Goal: Task Accomplishment & Management: Complete application form

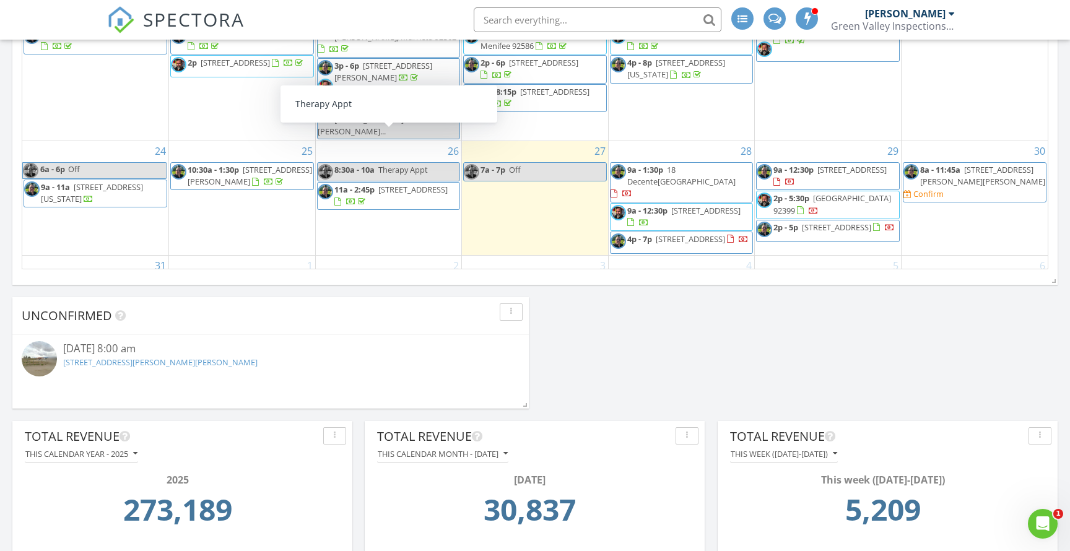
scroll to position [1070, 0]
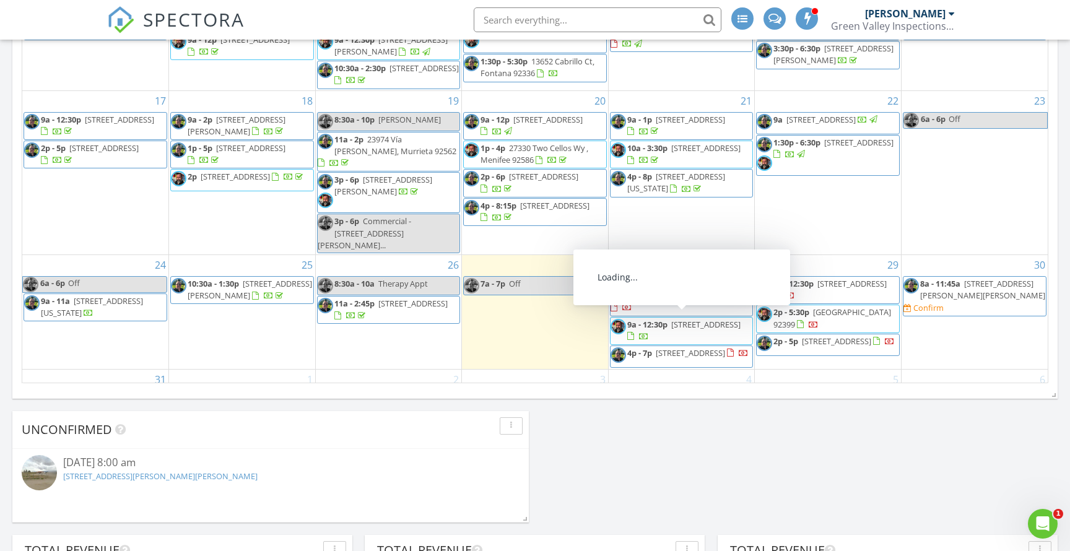
click at [950, 292] on div "30 8a - 11:45a [STREET_ADDRESS][PERSON_NAME][PERSON_NAME] Confirm" at bounding box center [975, 312] width 146 height 114
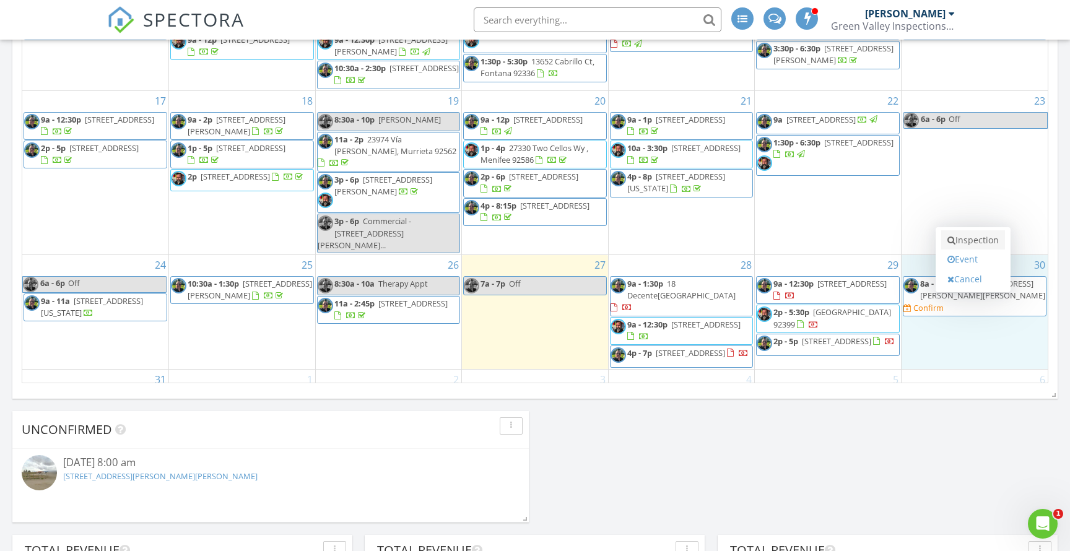
click at [972, 242] on link "Inspection" at bounding box center [973, 240] width 64 height 20
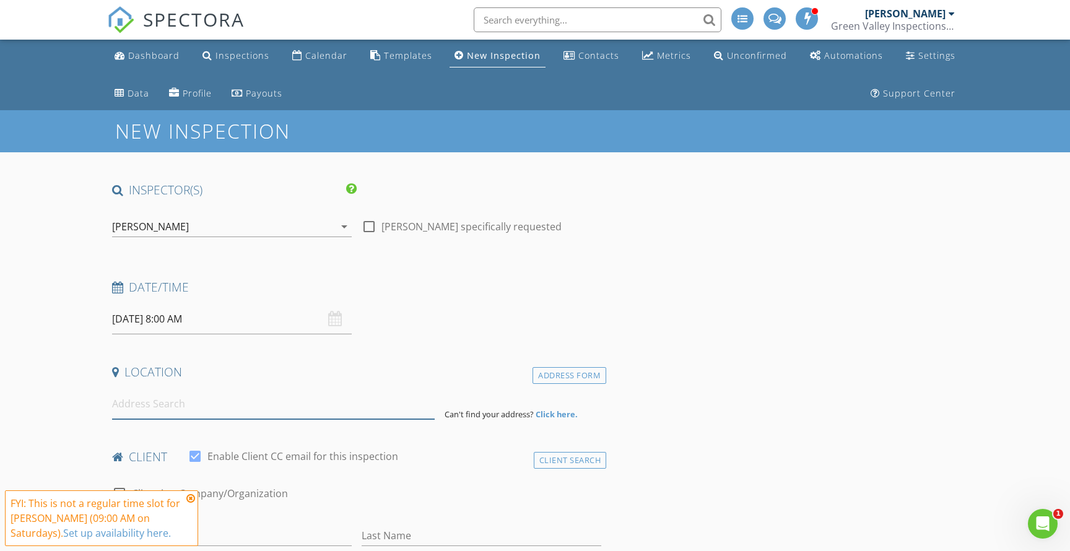
click at [269, 403] on input at bounding box center [273, 404] width 323 height 30
paste input "13388 Pleasant View Ave, Hesperia, CA 92344"
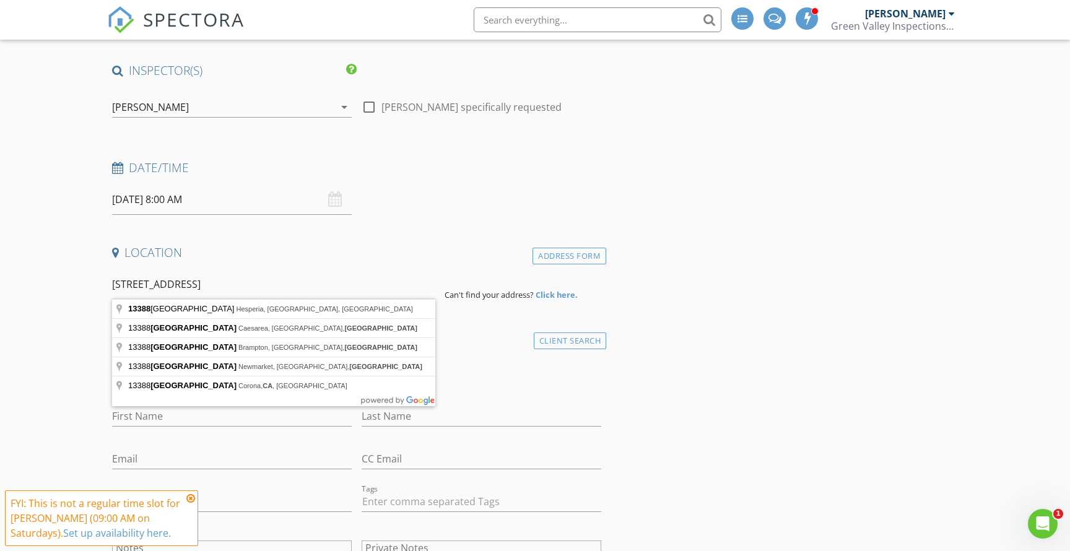
scroll to position [133, 0]
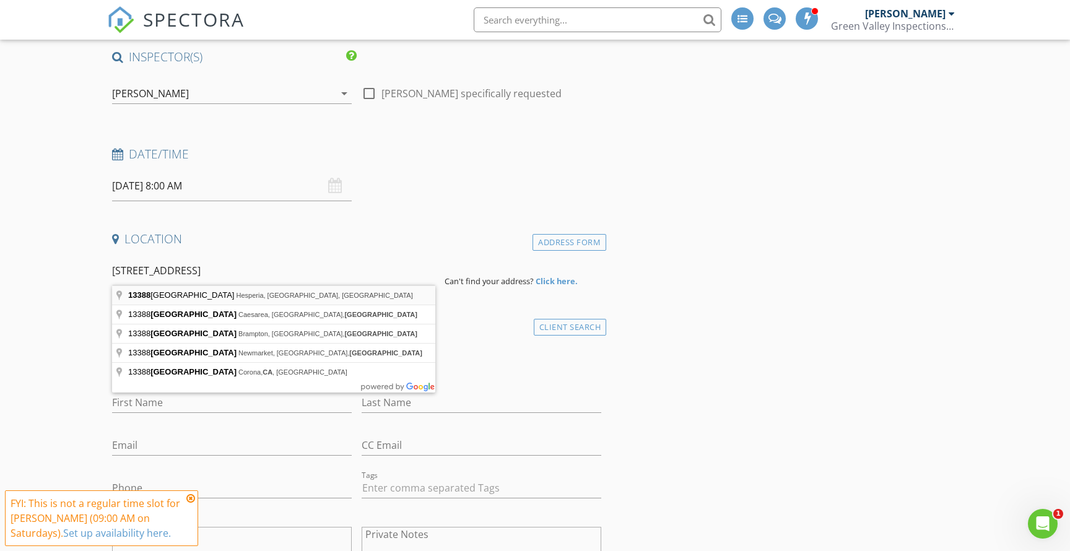
type input "13388 Pleasant View Street, Hesperia, CA, USA"
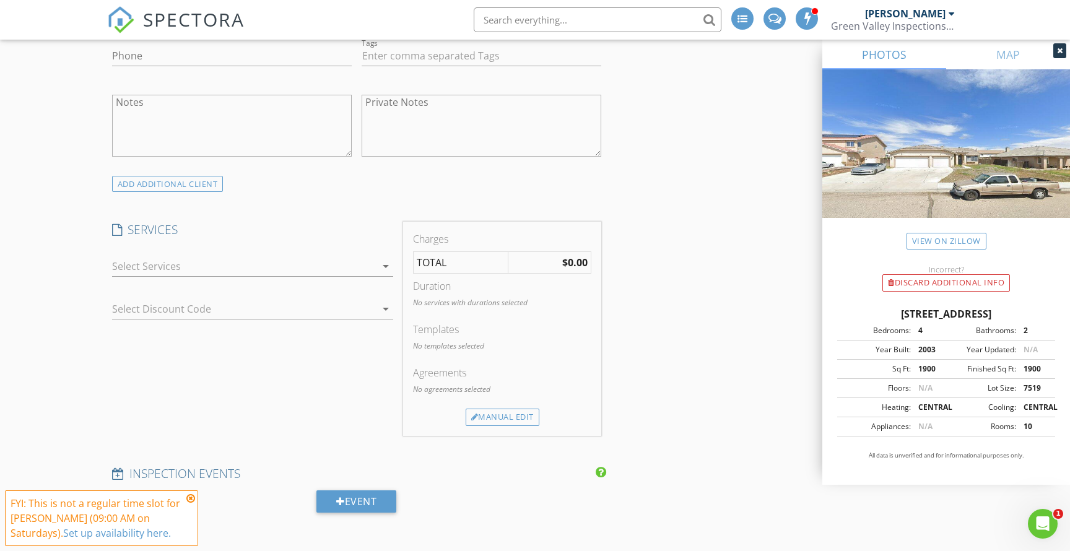
scroll to position [826, 0]
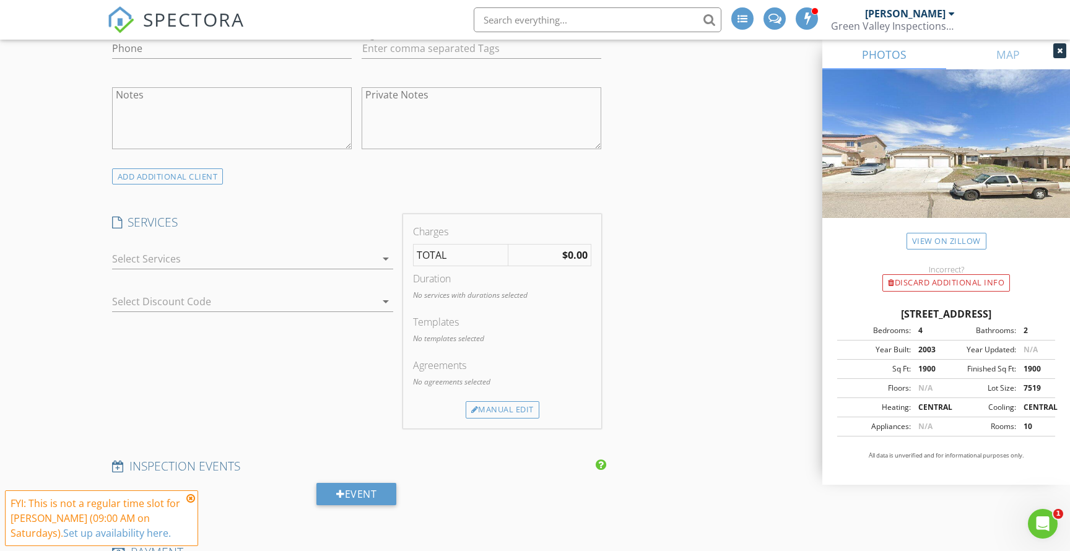
click at [232, 260] on div at bounding box center [244, 259] width 264 height 20
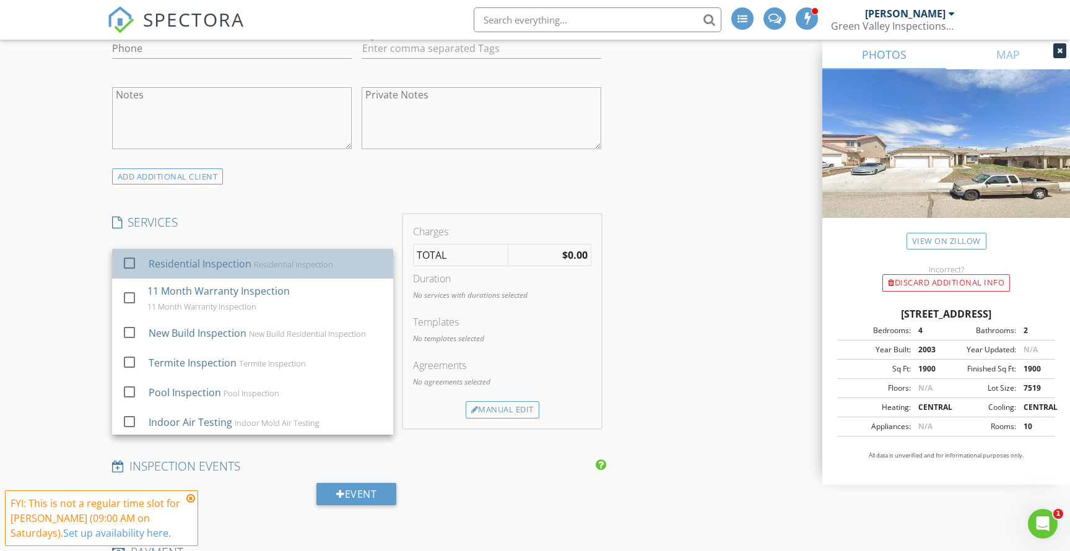
click at [230, 263] on div "Residential Inspection" at bounding box center [200, 263] width 103 height 15
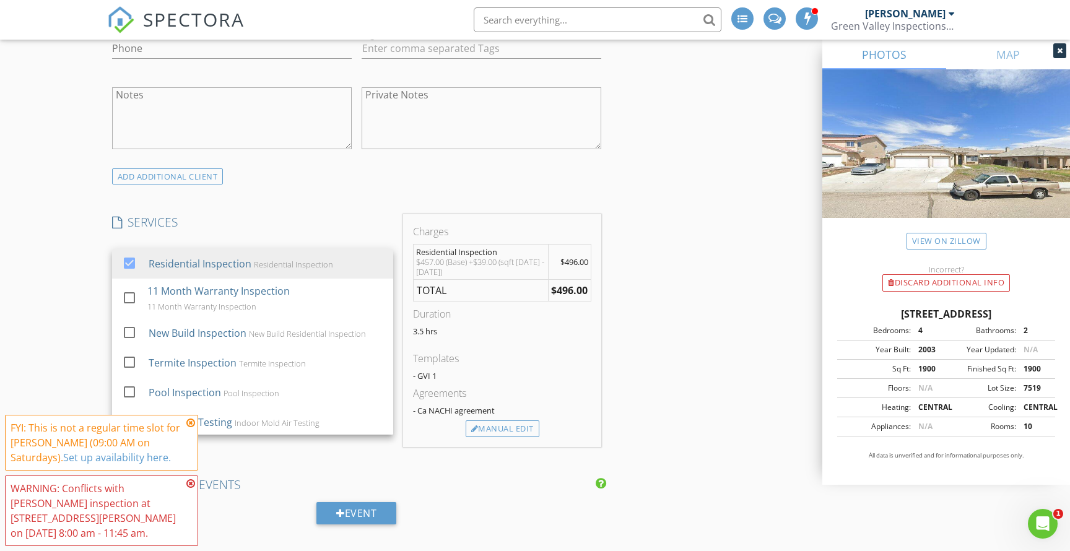
click at [190, 424] on icon at bounding box center [190, 423] width 9 height 10
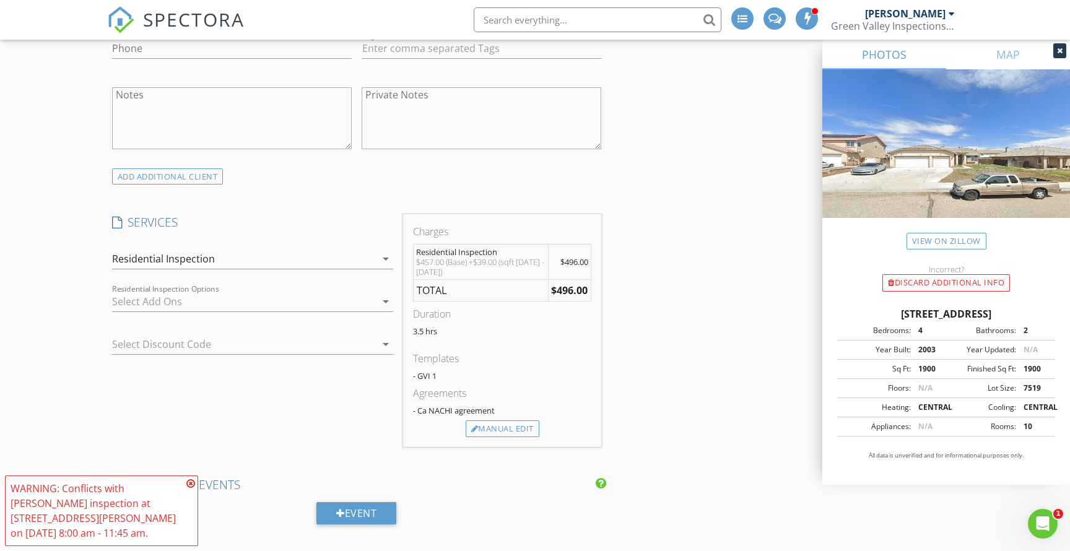
click at [192, 481] on icon at bounding box center [190, 484] width 9 height 10
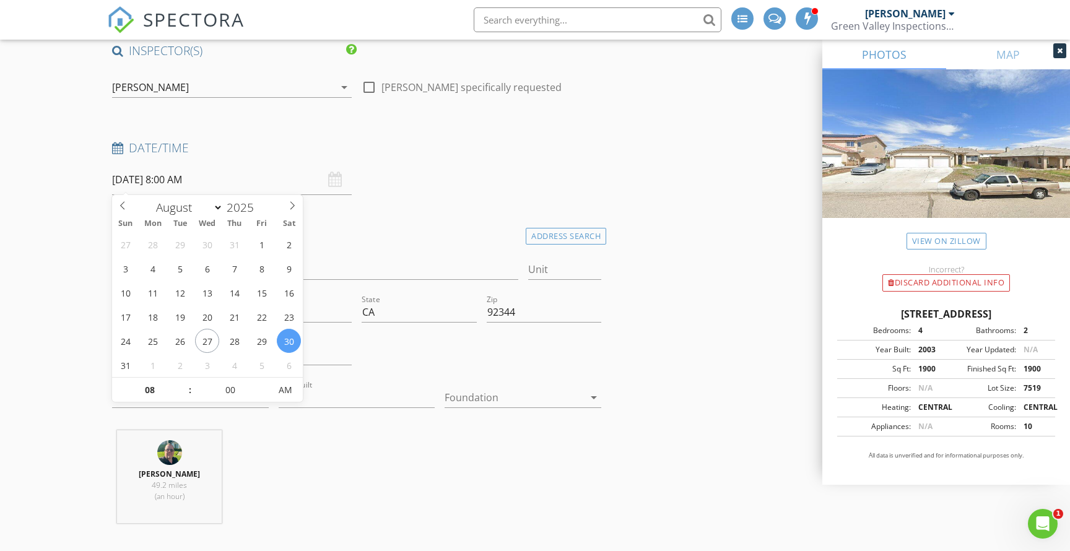
scroll to position [136, 0]
click at [178, 180] on input "08/30/2025 8:00 AM" at bounding box center [232, 181] width 240 height 30
type input "09"
type input "08/30/2025 9:00 AM"
click at [182, 385] on span at bounding box center [184, 387] width 9 height 12
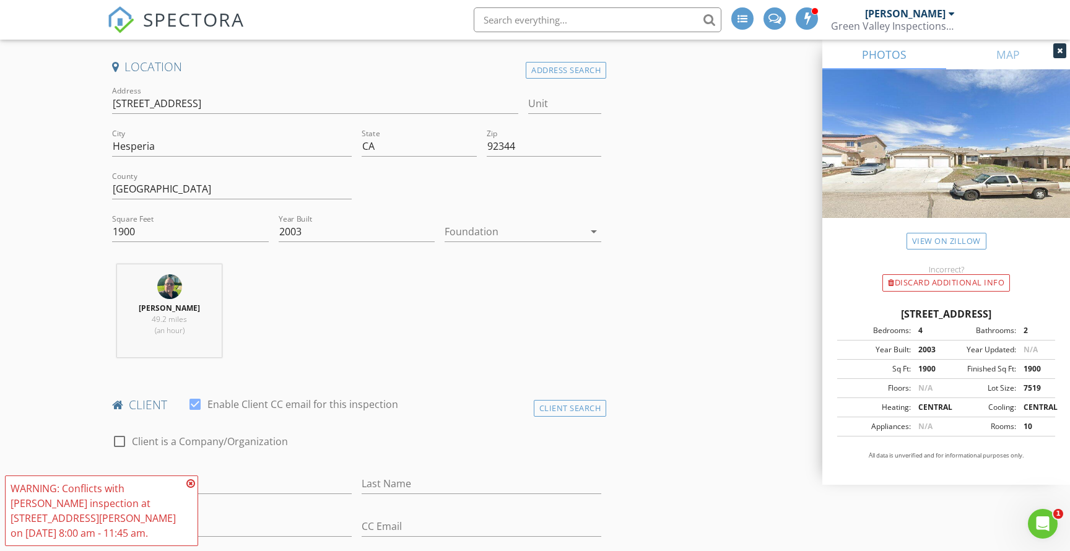
scroll to position [355, 0]
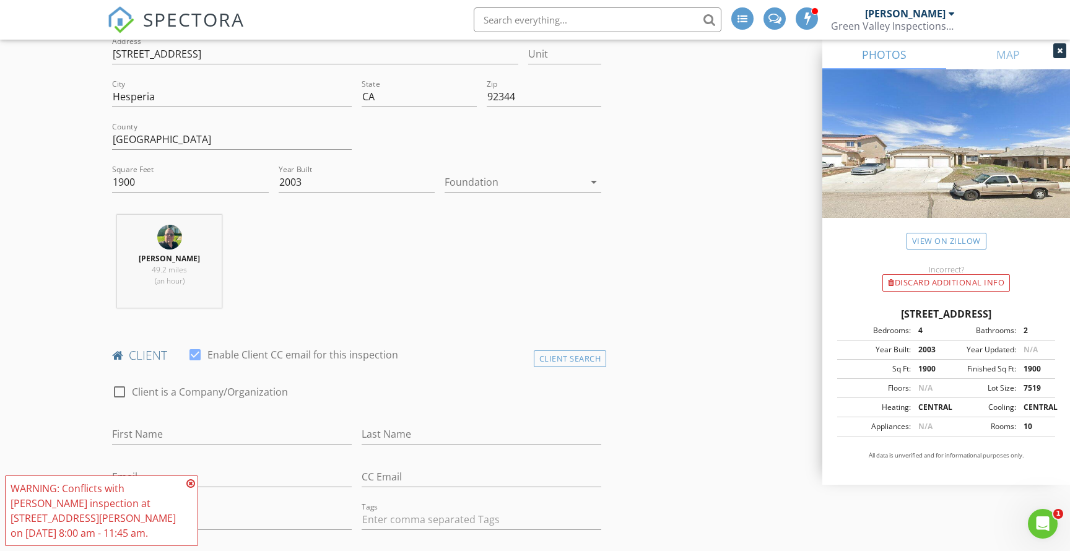
click at [190, 483] on icon at bounding box center [190, 484] width 9 height 10
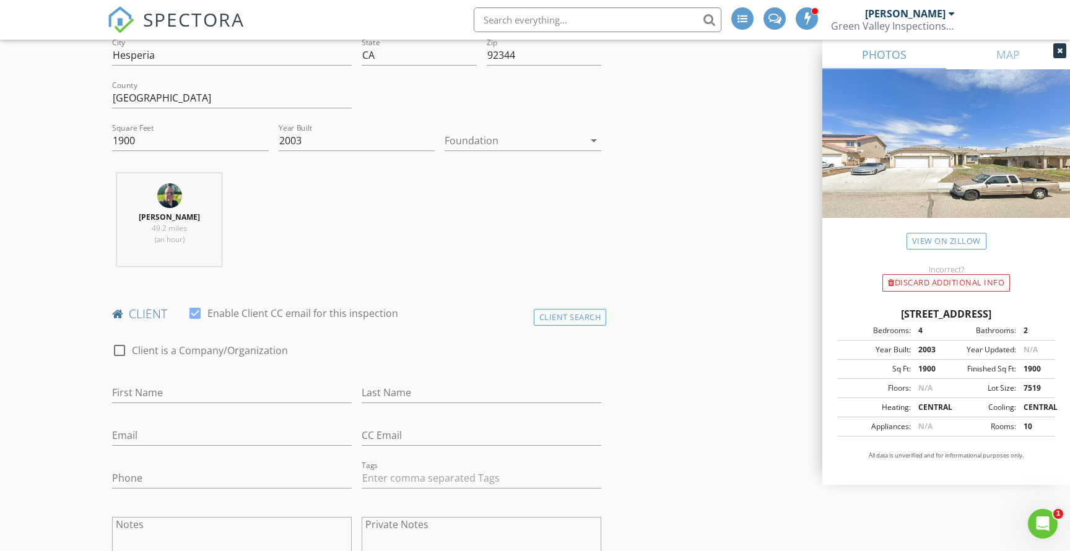
scroll to position [400, 0]
